Goal: Task Accomplishment & Management: Manage account settings

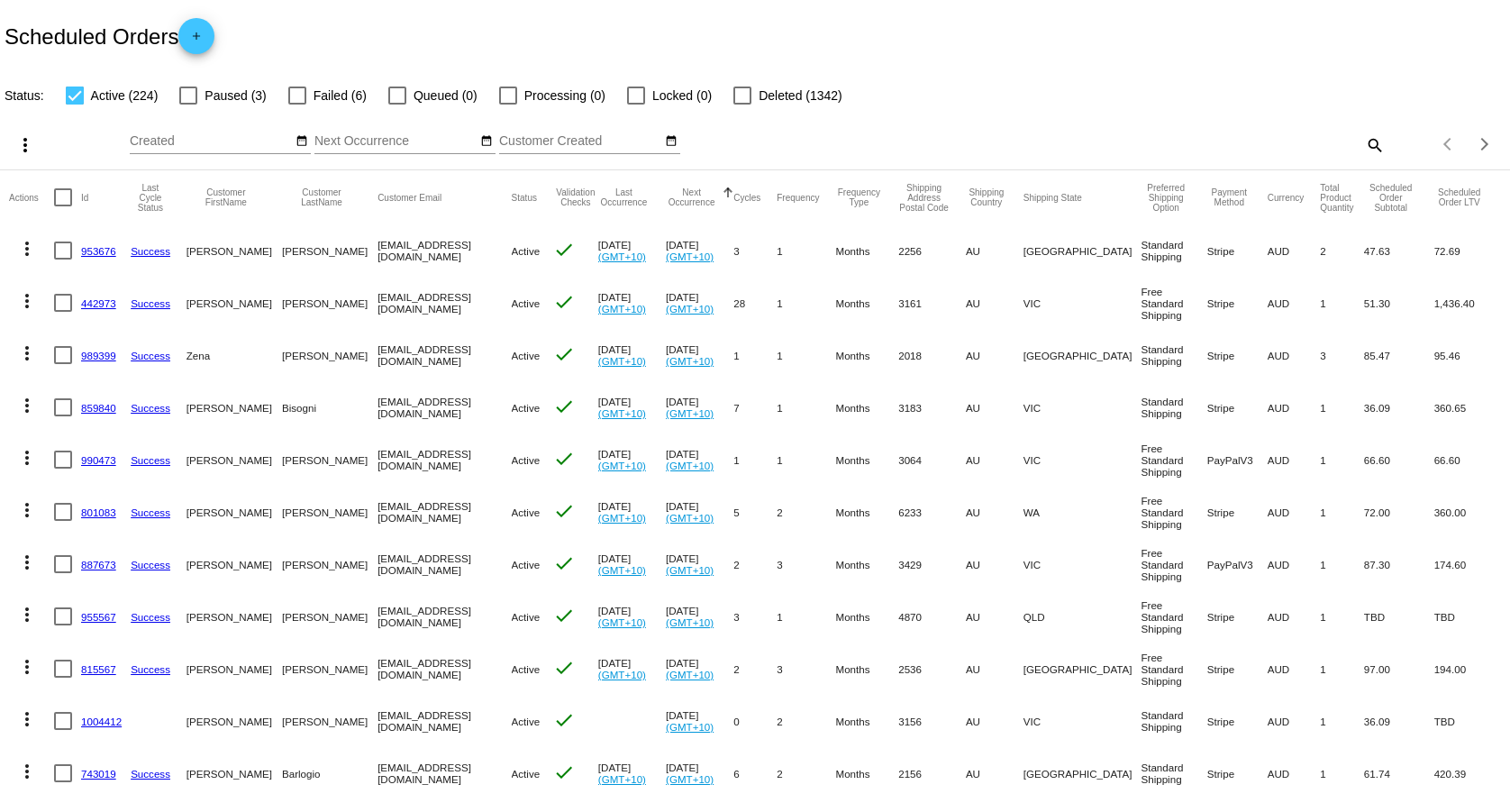
click at [1363, 141] on mat-icon "search" at bounding box center [1374, 145] width 22 height 28
paste input "[EMAIL_ADDRESS][DOMAIN_NAME]"
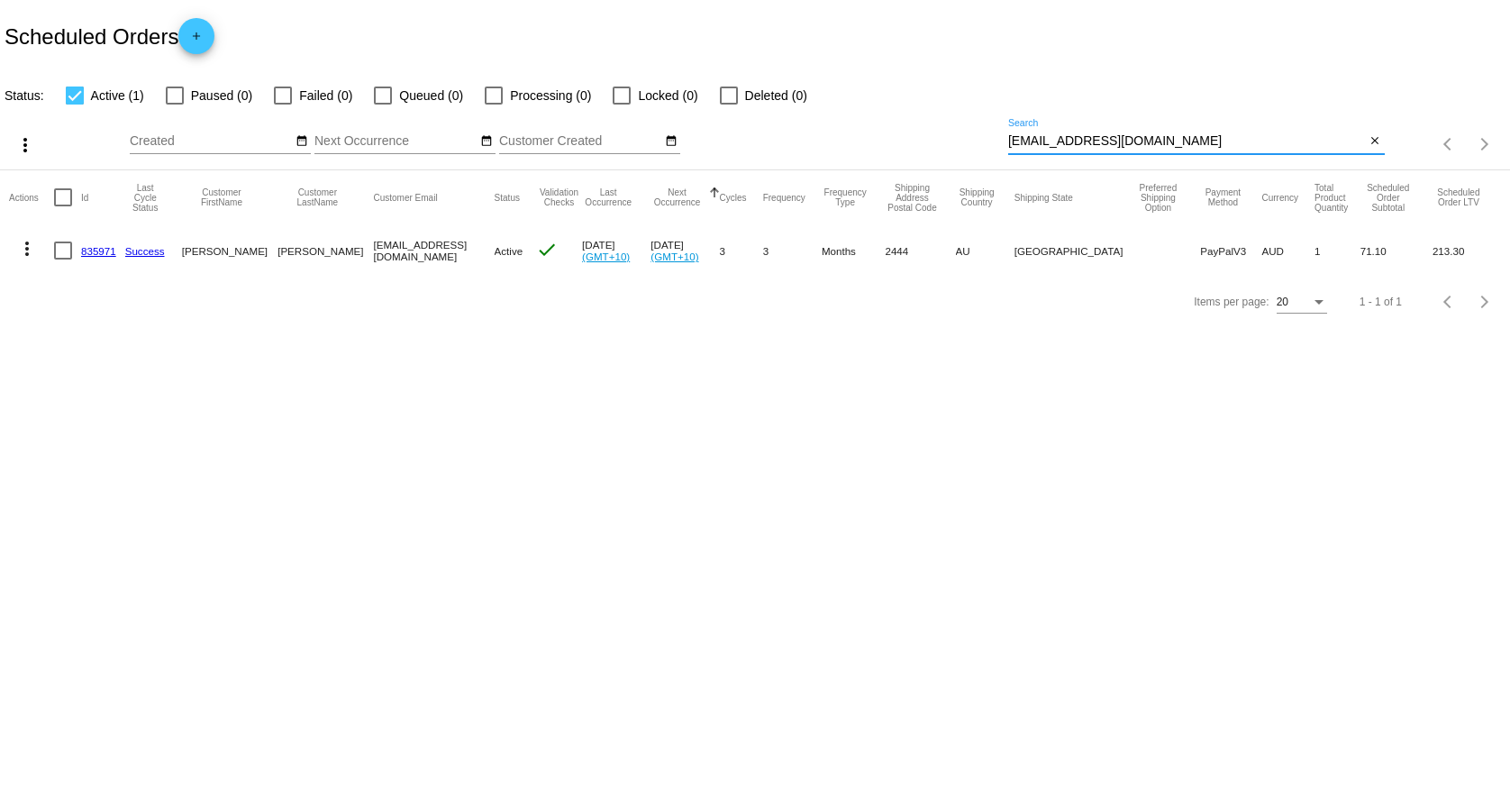
type input "[EMAIL_ADDRESS][DOMAIN_NAME]"
click at [29, 250] on mat-icon "more_vert" at bounding box center [27, 249] width 22 height 22
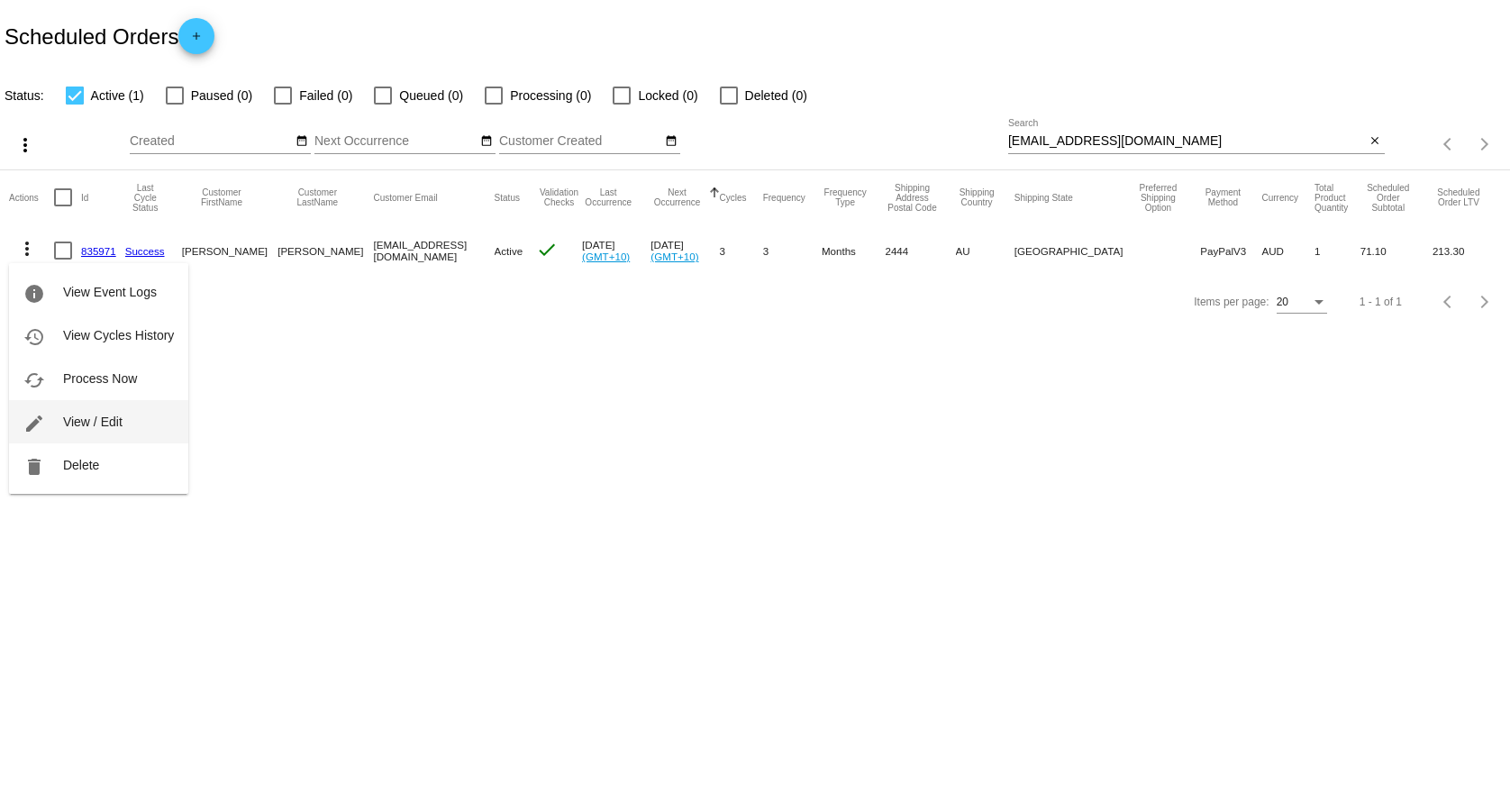
click at [92, 421] on span "View / Edit" at bounding box center [92, 422] width 60 height 15
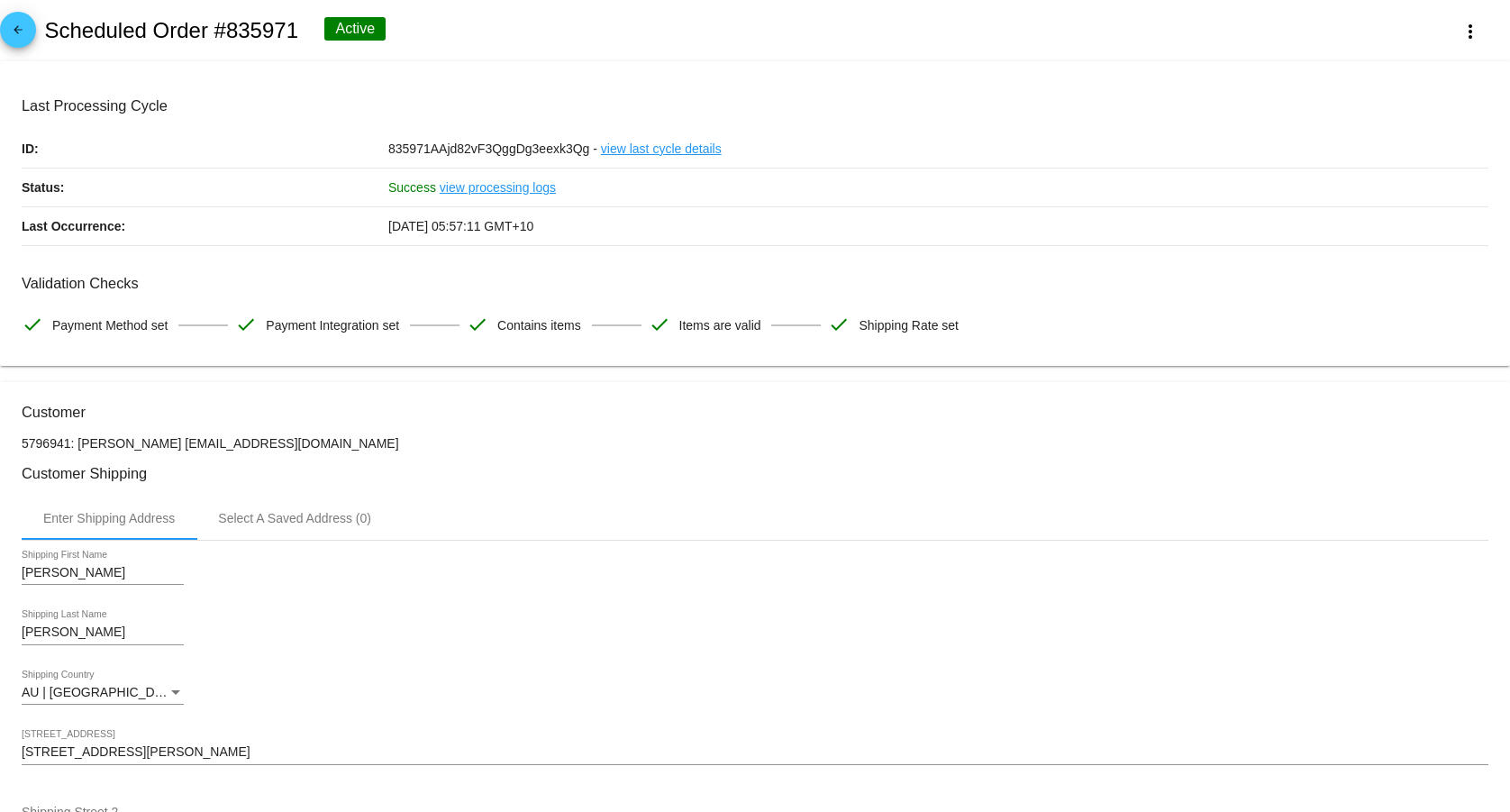
click at [15, 17] on span "arrow_back" at bounding box center [18, 34] width 22 height 44
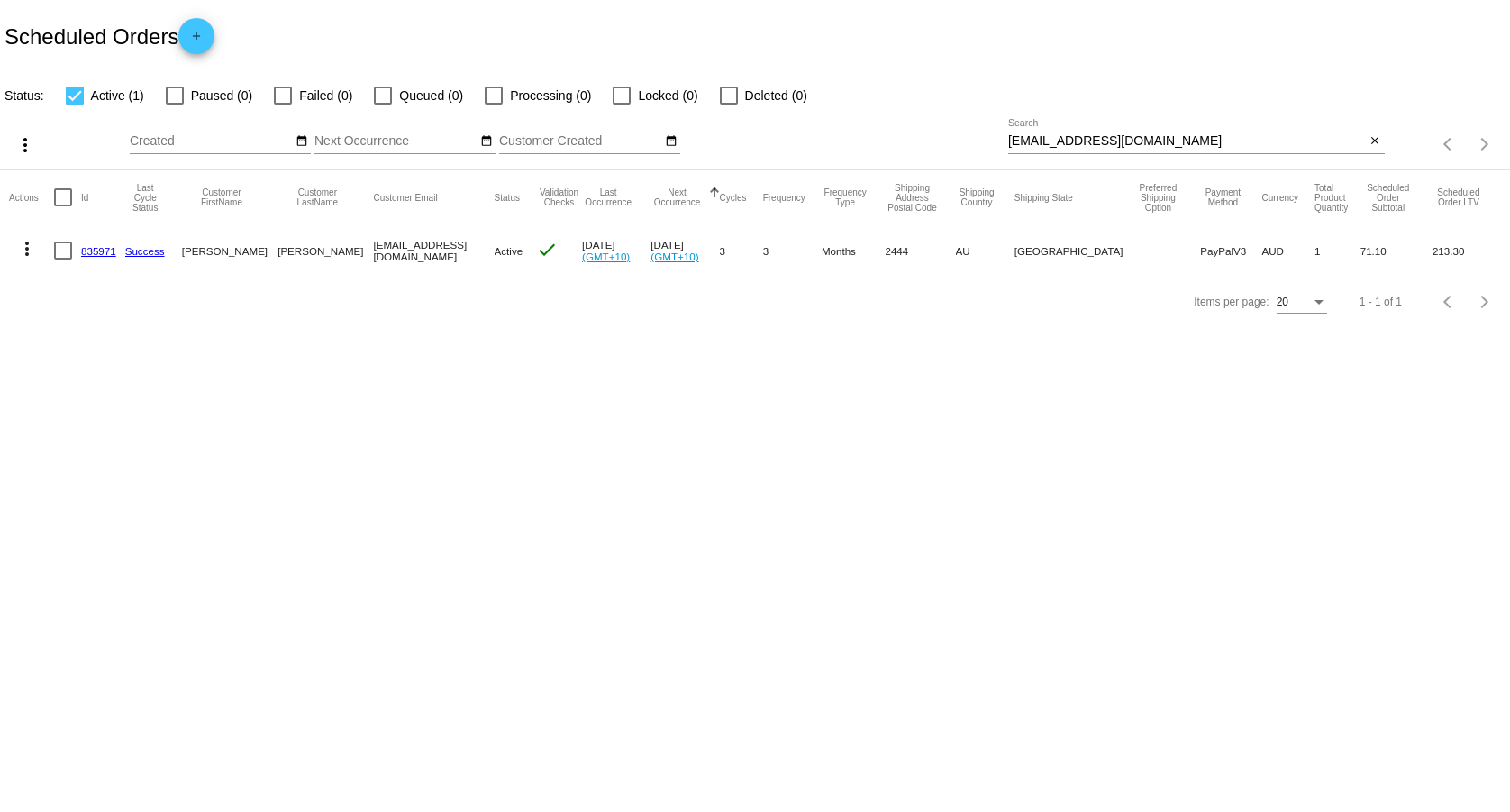
click at [26, 247] on mat-icon "more_vert" at bounding box center [27, 249] width 22 height 22
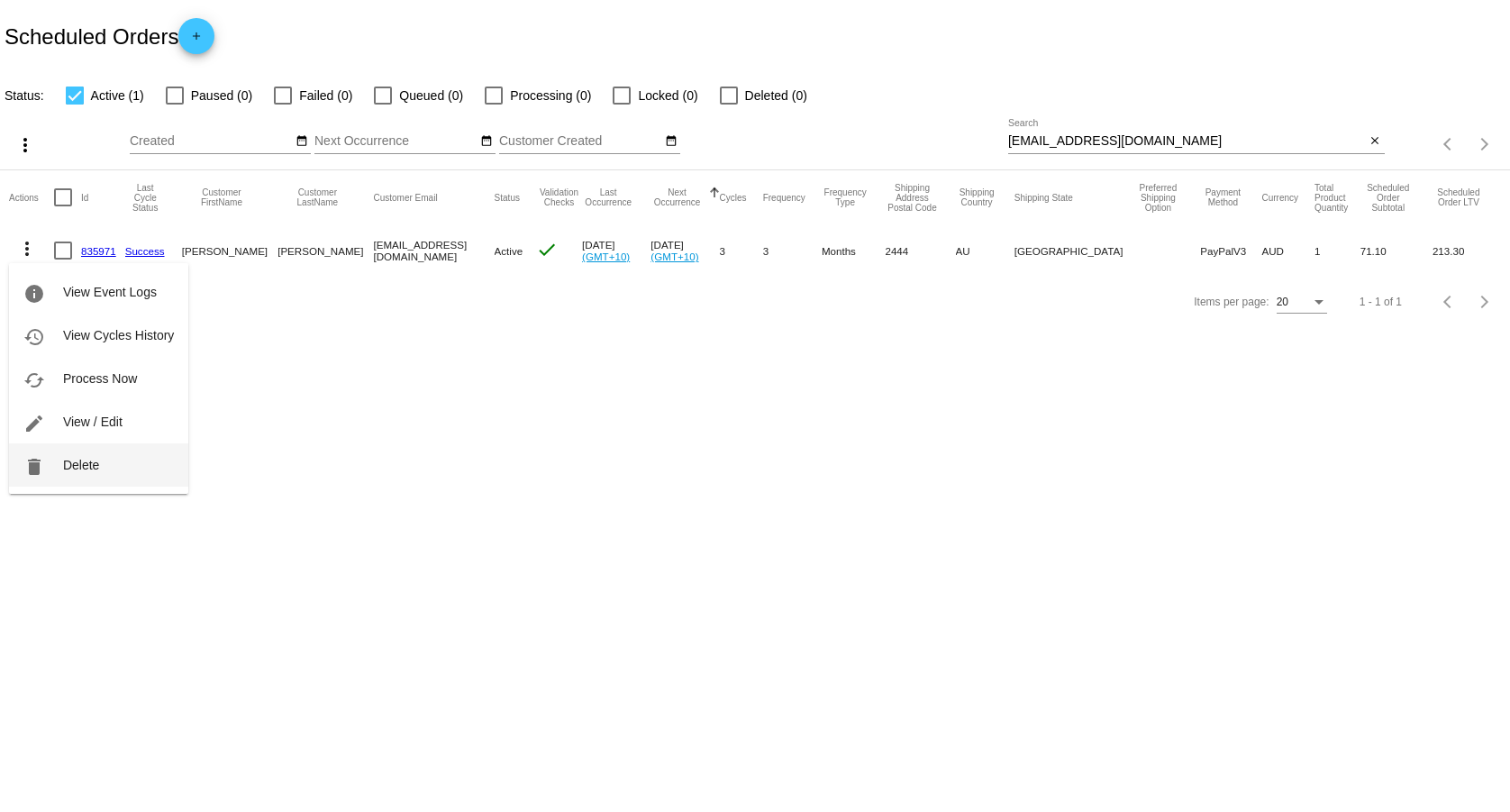
click at [85, 468] on span "Delete" at bounding box center [81, 465] width 36 height 15
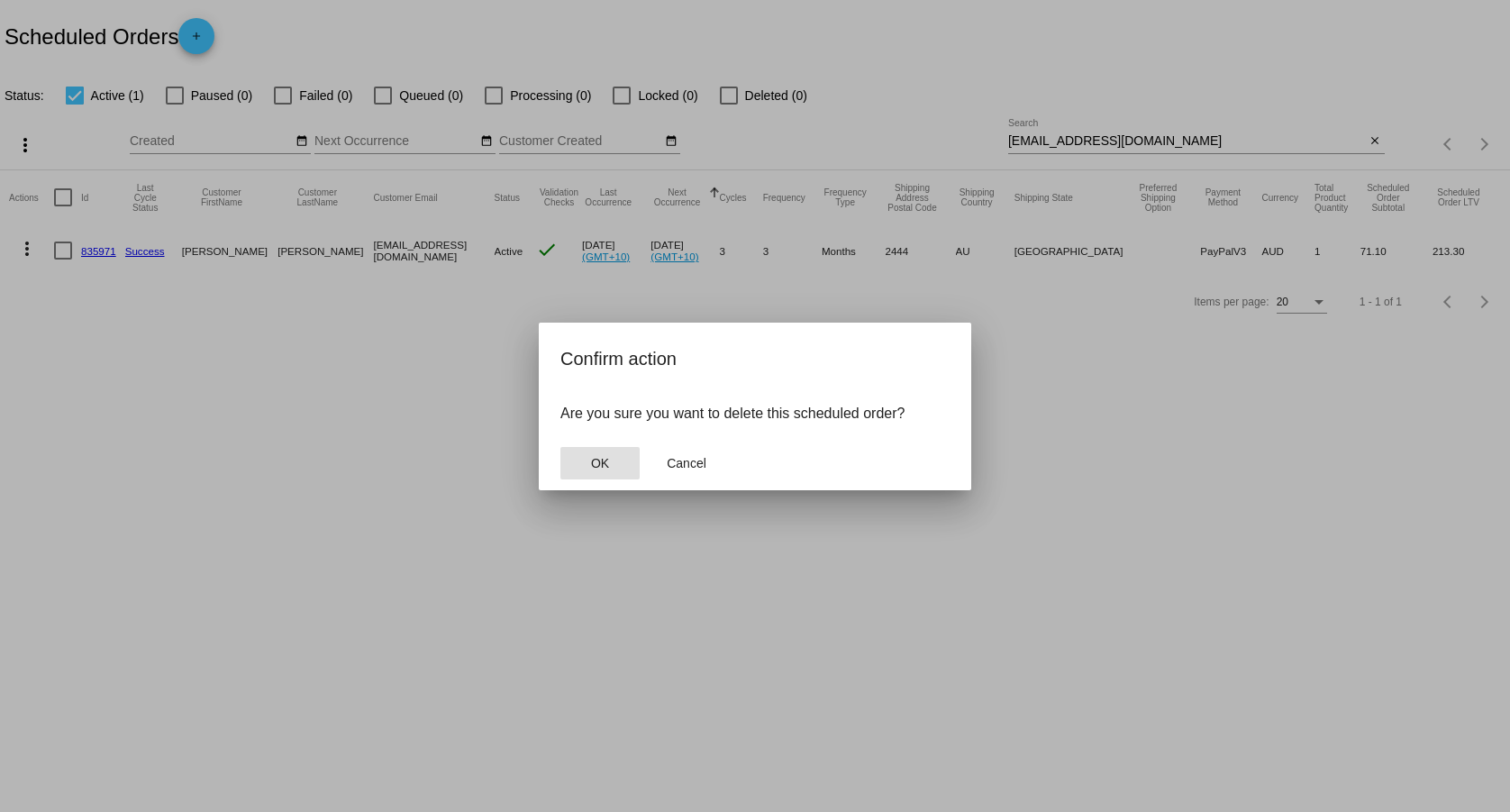
click at [603, 466] on span "OK" at bounding box center [601, 463] width 18 height 15
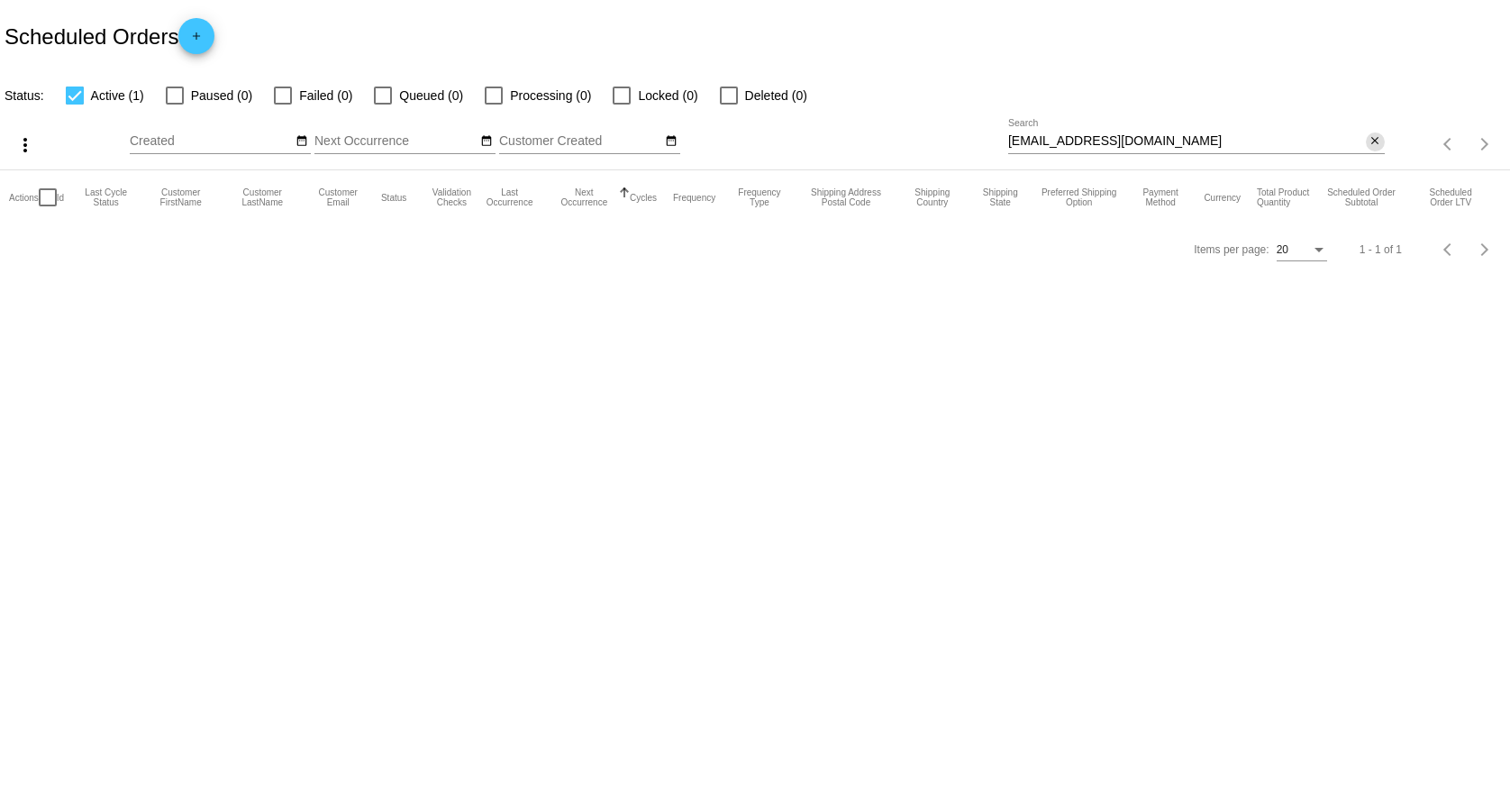
click at [1379, 146] on mat-icon "close" at bounding box center [1375, 142] width 13 height 15
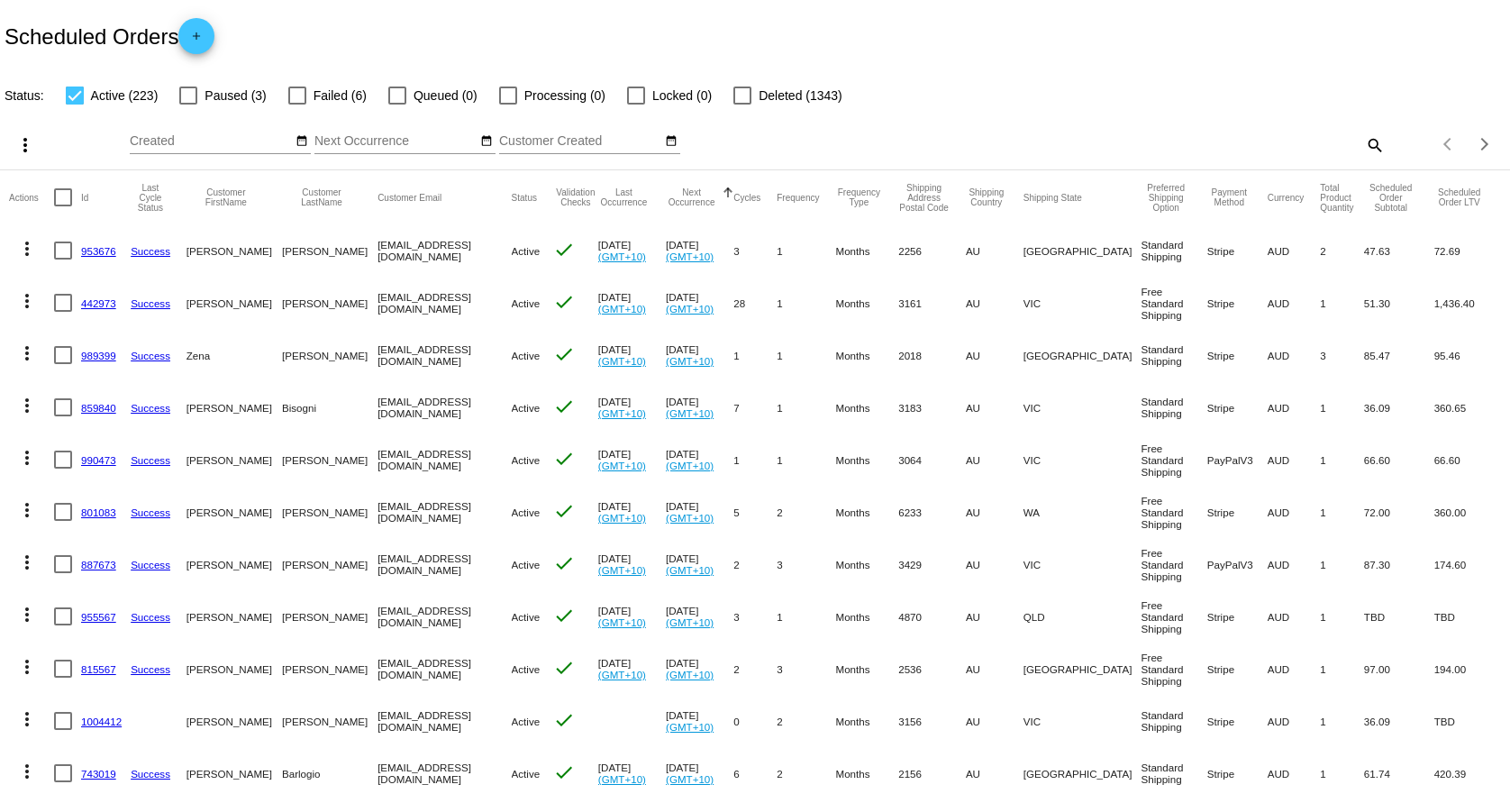
click at [1363, 148] on mat-icon "search" at bounding box center [1374, 145] width 22 height 28
click at [1103, 78] on div "Status: Active (223) Paused (3) Failed (6) Queued (0) Processing (0) Locked (0)…" at bounding box center [755, 89] width 1510 height 34
paste input "[EMAIL_ADDRESS][DOMAIN_NAME]"
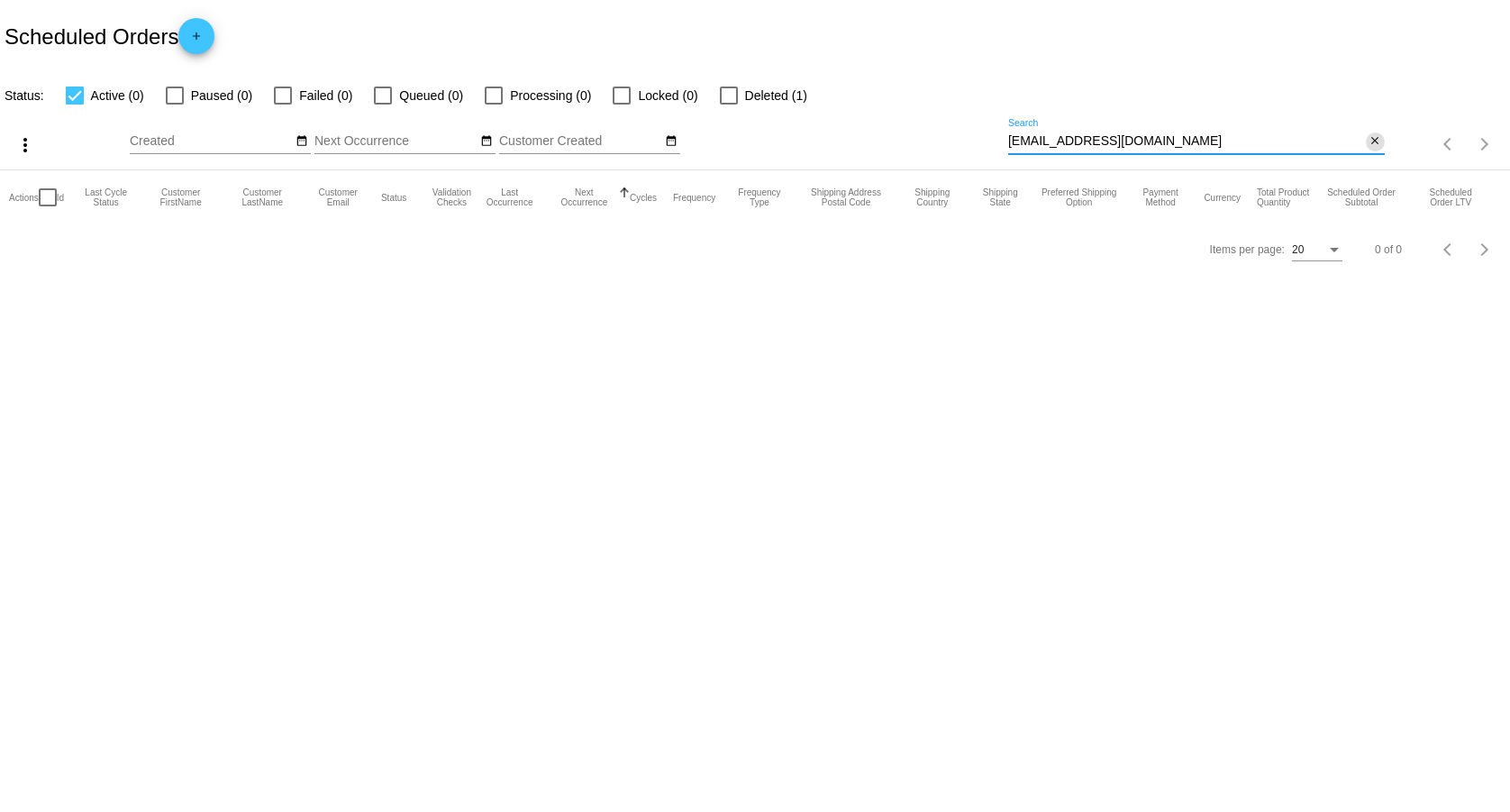
type input "[EMAIL_ADDRESS][DOMAIN_NAME]"
click at [1373, 143] on mat-icon "close" at bounding box center [1375, 142] width 13 height 15
